Goal: Transaction & Acquisition: Purchase product/service

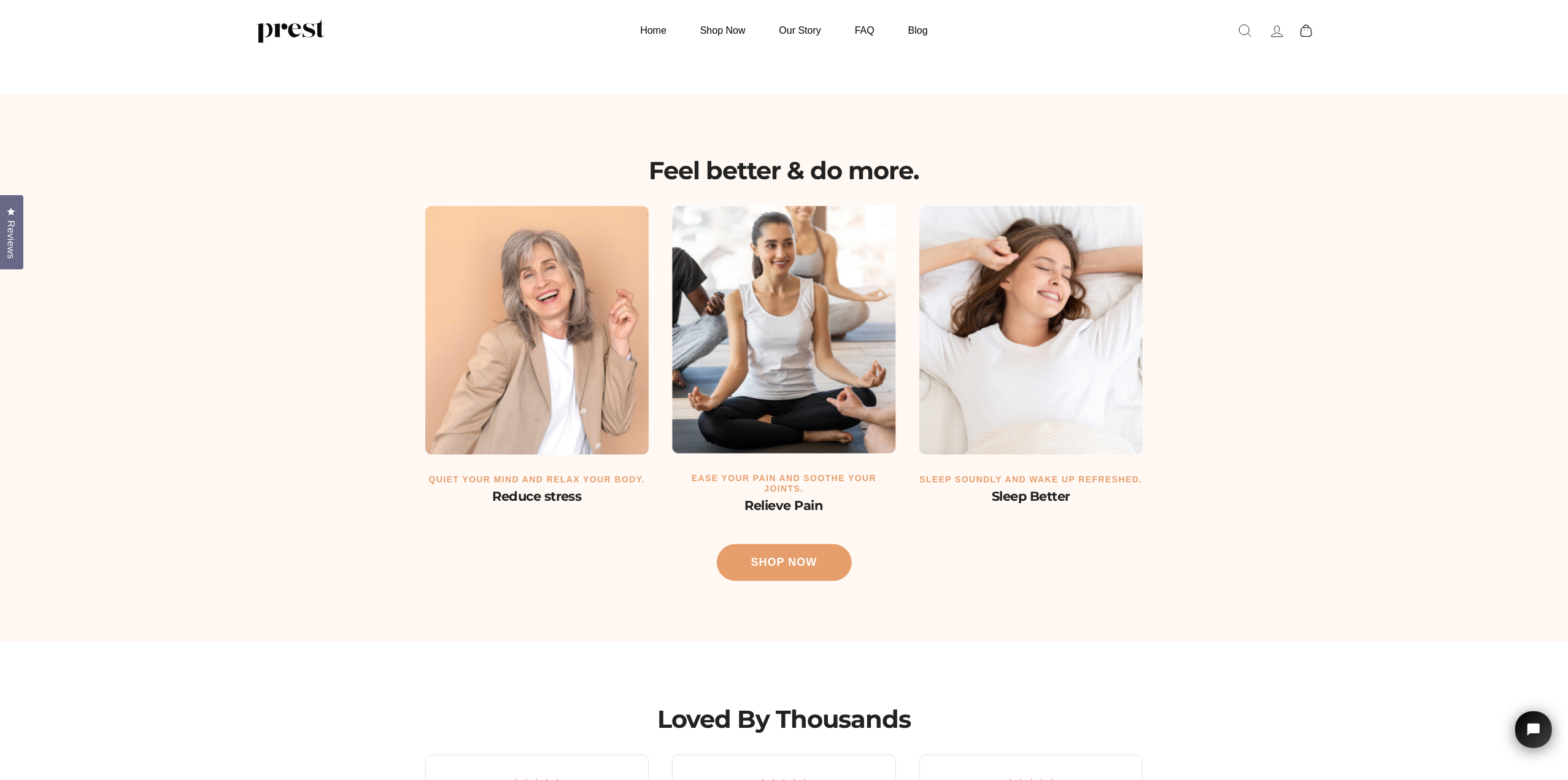
scroll to position [1232, 0]
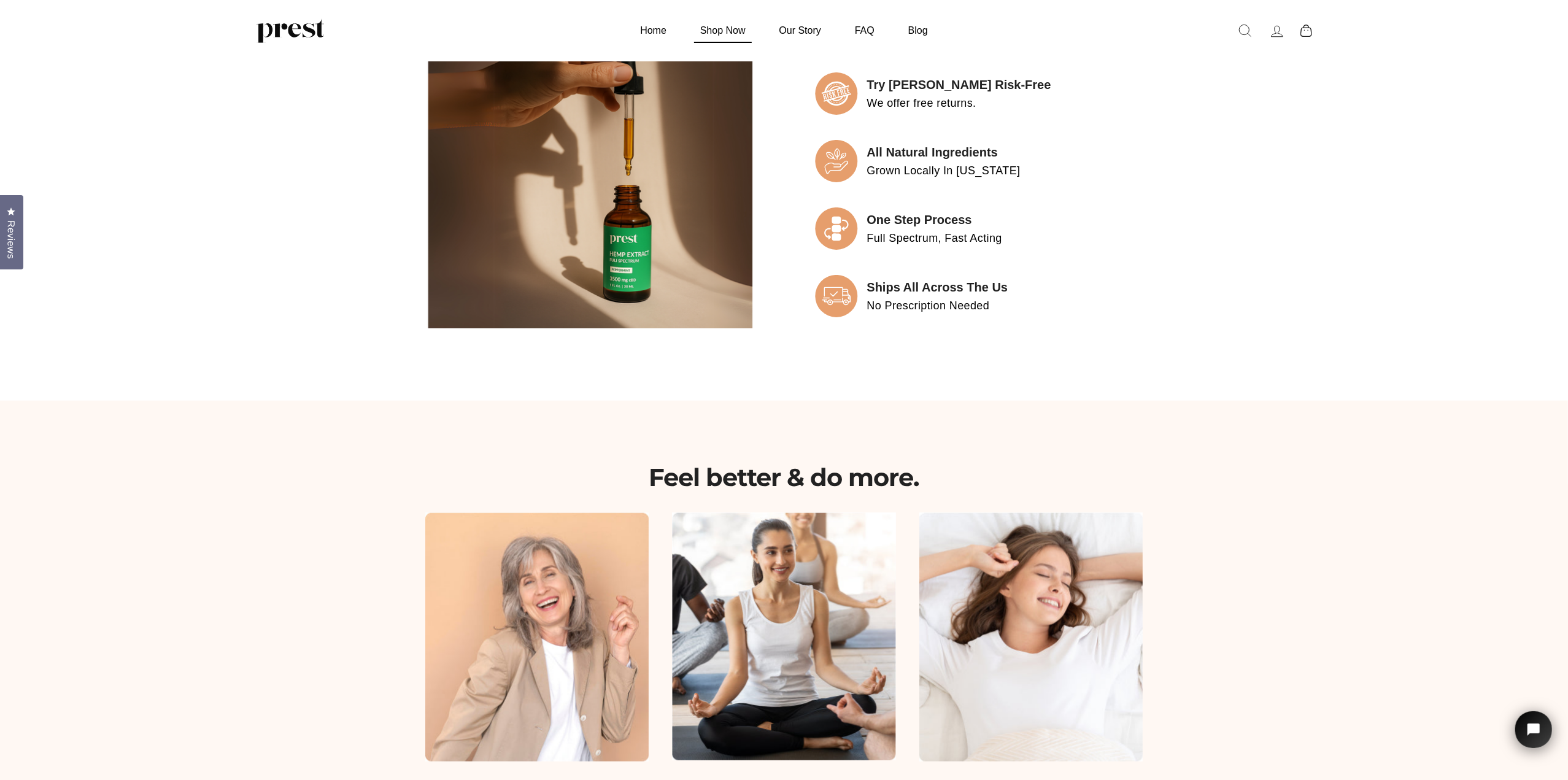
click at [715, 34] on link "Shop Now" at bounding box center [723, 31] width 76 height 24
